Goal: Task Accomplishment & Management: Use online tool/utility

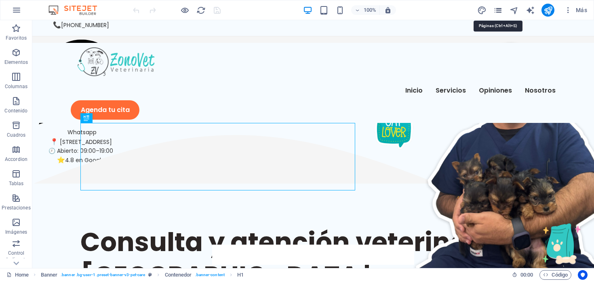
click at [499, 11] on icon "pages" at bounding box center [498, 10] width 9 height 9
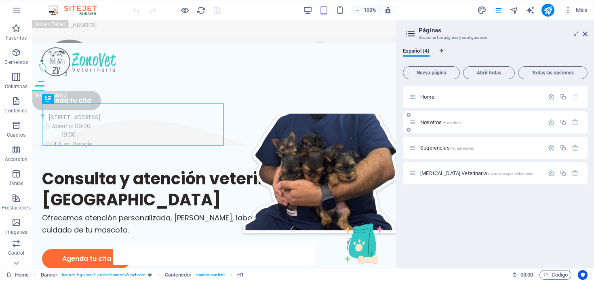
click at [429, 125] on div "Nosotros /nosotros" at bounding box center [477, 122] width 135 height 9
click at [429, 118] on div "Nosotros /nosotros" at bounding box center [477, 122] width 135 height 9
click at [429, 121] on span "Nosotros /nosotros" at bounding box center [441, 122] width 40 height 6
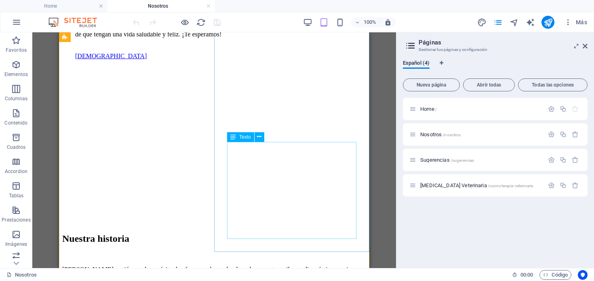
scroll to position [375, 0]
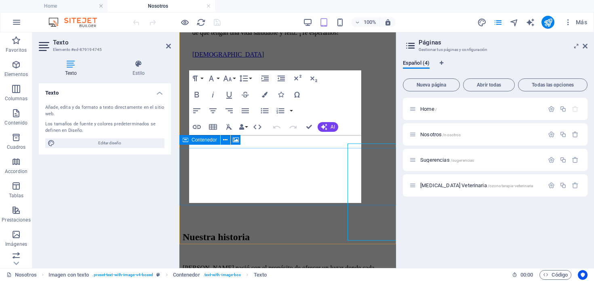
scroll to position [372, 0]
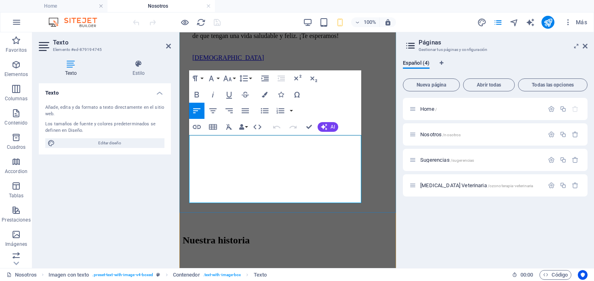
drag, startPoint x: 199, startPoint y: 169, endPoint x: 339, endPoint y: 196, distance: 142.2
copy ul "Amor y respeto por los animales Ciencia y tecnología al servicio de la salud Co…"
click at [150, 199] on div "Texto Añade, edita y da formato a texto directamente en el sitio web. Los tamañ…" at bounding box center [105, 172] width 132 height 178
click at [170, 207] on div "Texto Añade, edita y da formato a texto directamente en el sitio web. Los tamañ…" at bounding box center [105, 172] width 132 height 178
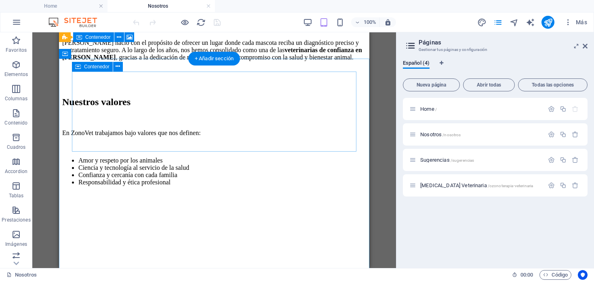
scroll to position [600, 0]
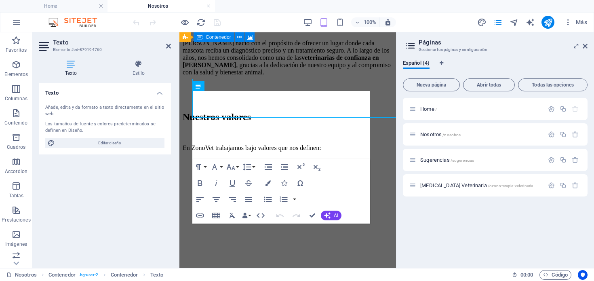
scroll to position [619, 0]
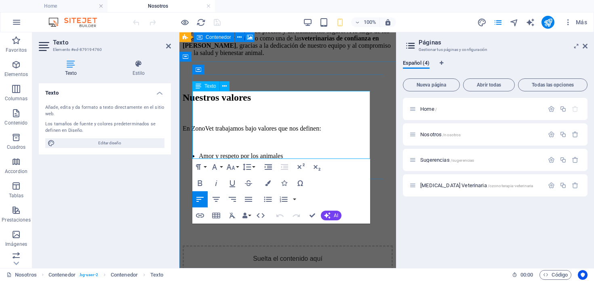
drag, startPoint x: 262, startPoint y: 154, endPoint x: 192, endPoint y: 98, distance: 89.2
copy p "Además de la atención veterinaria general, en [PERSON_NAME] ofrecemos [MEDICAL_…"
